Goal: Information Seeking & Learning: Learn about a topic

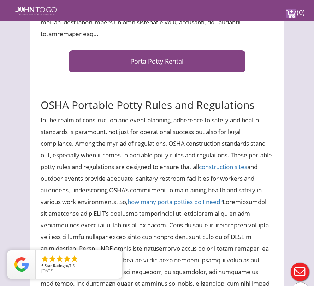
scroll to position [460, 0]
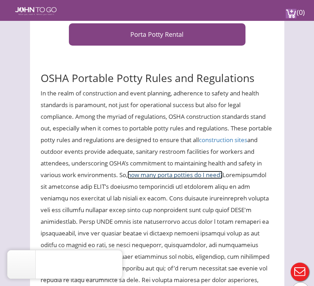
click at [177, 176] on link "how many porta potties do I need?" at bounding box center [175, 175] width 95 height 8
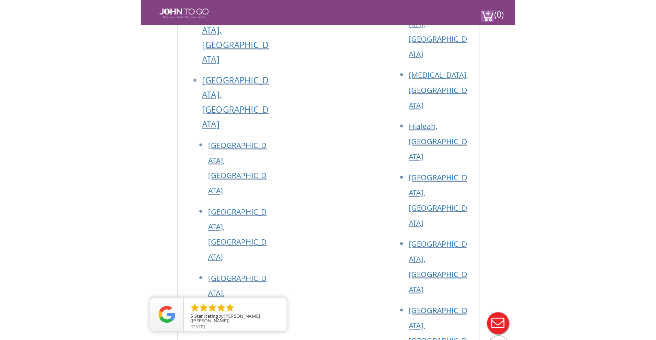
scroll to position [1993, 0]
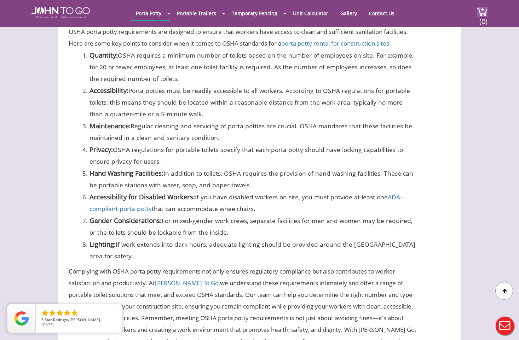
scroll to position [636, 0]
